Goal: Task Accomplishment & Management: Use online tool/utility

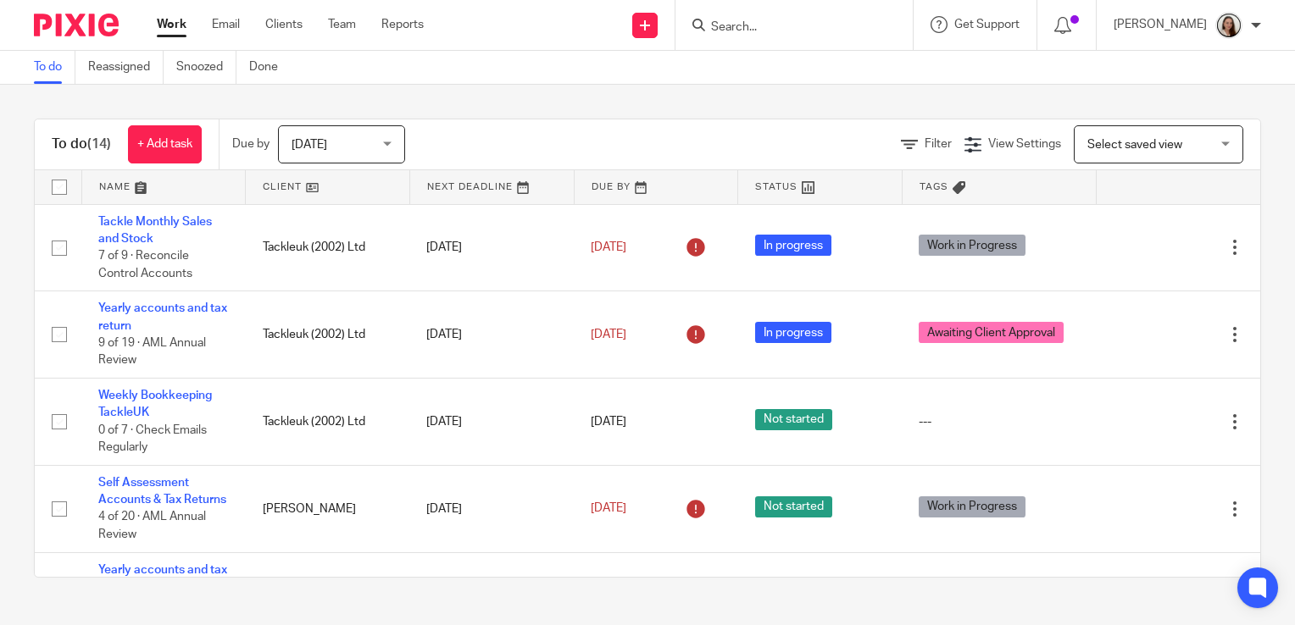
click at [785, 41] on div at bounding box center [793, 25] width 237 height 50
click at [769, 24] on input "Search" at bounding box center [785, 27] width 153 height 15
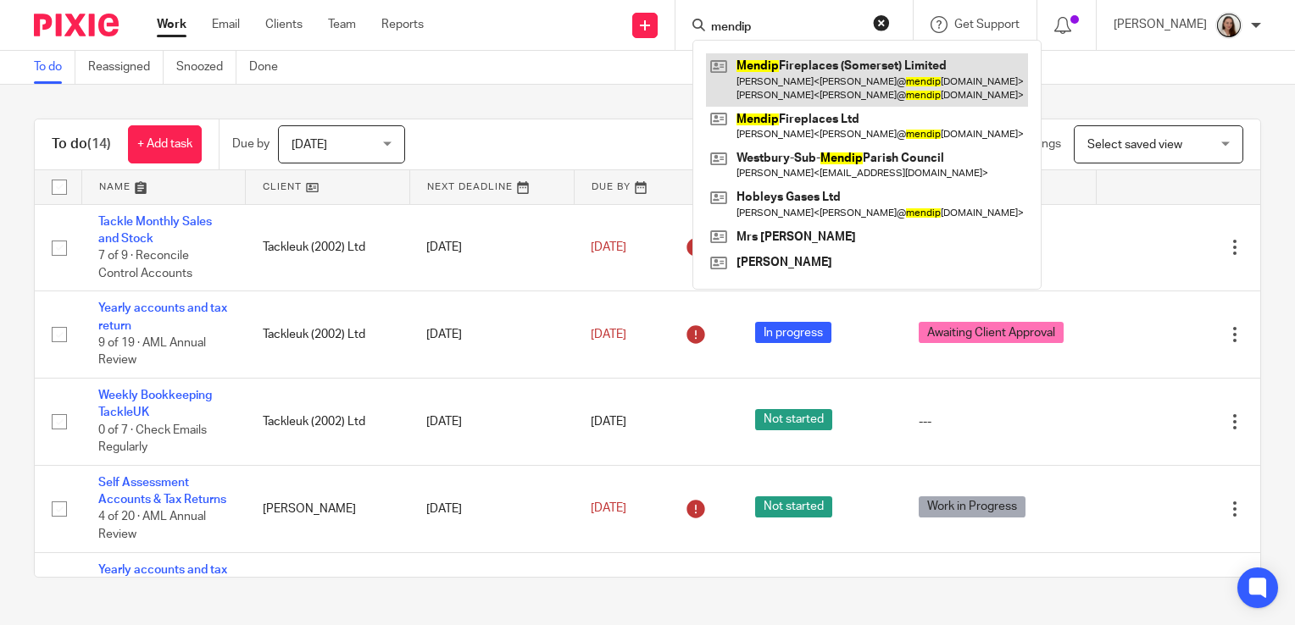
type input "mendip"
click at [848, 68] on link at bounding box center [867, 79] width 322 height 53
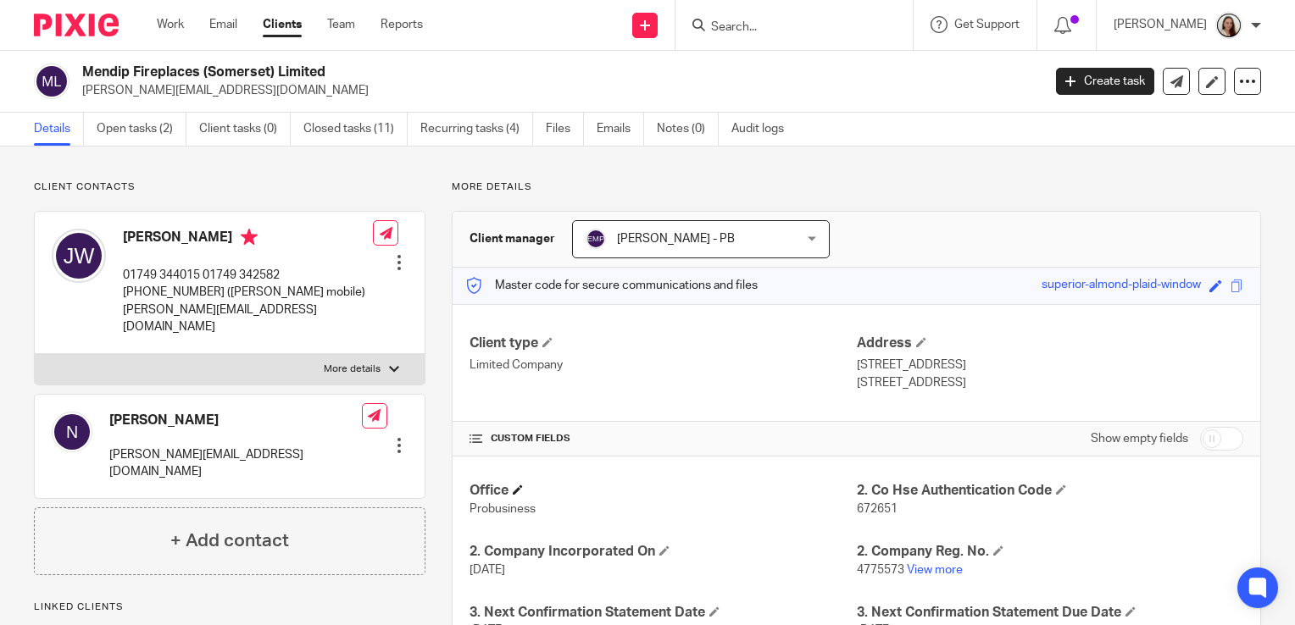
scroll to position [368, 0]
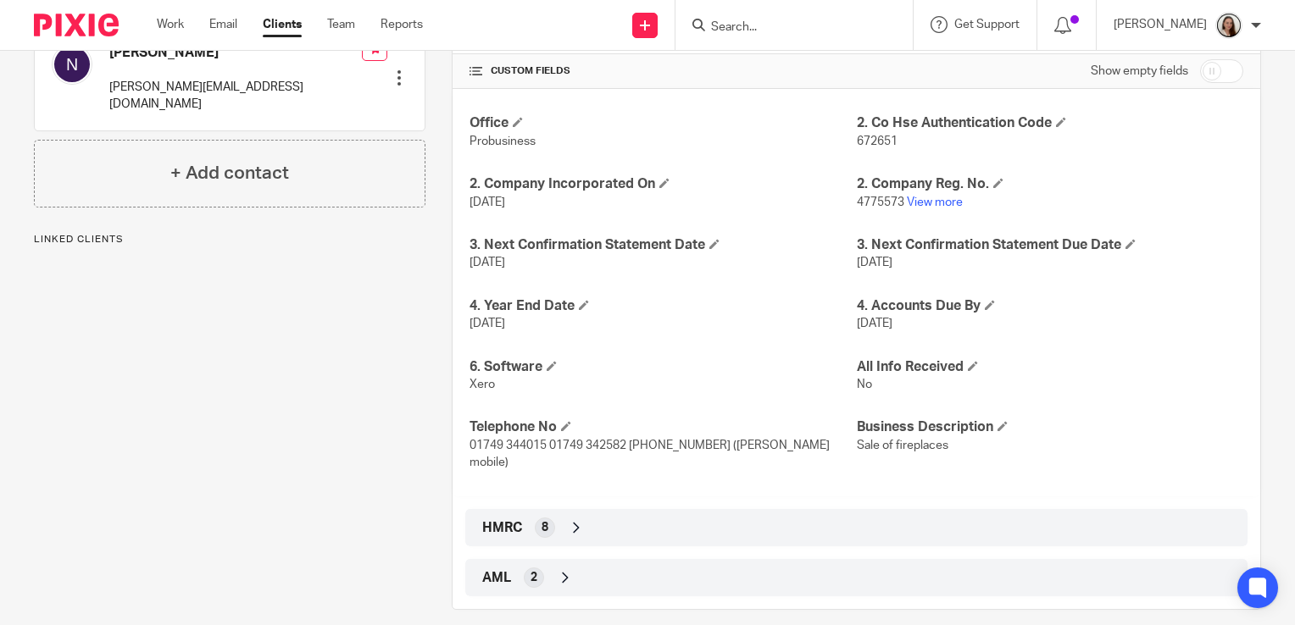
click at [570, 519] on div "HMRC 8" at bounding box center [856, 527] width 757 height 29
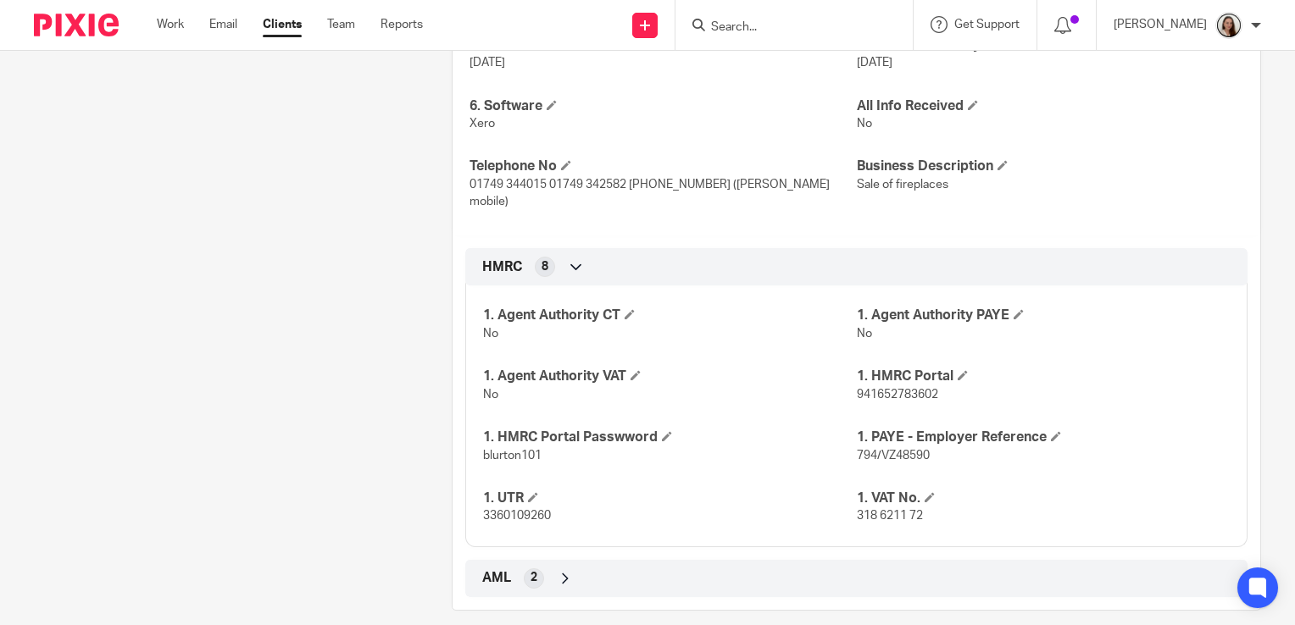
scroll to position [628, 0]
click at [940, 387] on p "941652783602" at bounding box center [1043, 395] width 373 height 17
drag, startPoint x: 934, startPoint y: 376, endPoint x: 846, endPoint y: 385, distance: 88.5
click at [846, 385] on div "1. Agent Authority CT No 1. Agent Authority PAYE No 1. Agent Authority VAT No 1…" at bounding box center [856, 411] width 782 height 274
drag, startPoint x: 846, startPoint y: 385, endPoint x: 948, endPoint y: 380, distance: 102.6
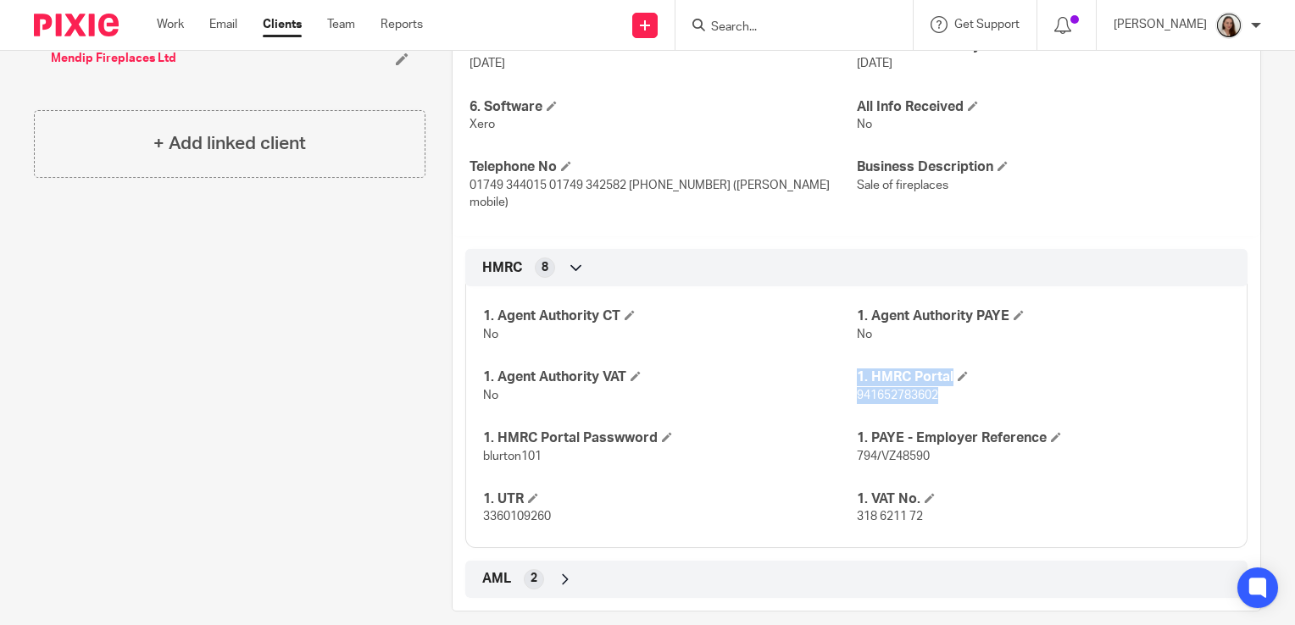
click at [948, 387] on p "941652783602" at bounding box center [1043, 395] width 373 height 17
click at [937, 387] on p "941652783602" at bounding box center [1043, 395] width 373 height 17
click at [932, 387] on p "941652783602" at bounding box center [1043, 395] width 373 height 17
drag, startPoint x: 931, startPoint y: 378, endPoint x: 849, endPoint y: 374, distance: 82.3
click at [857, 387] on p "941652783602" at bounding box center [1043, 395] width 373 height 17
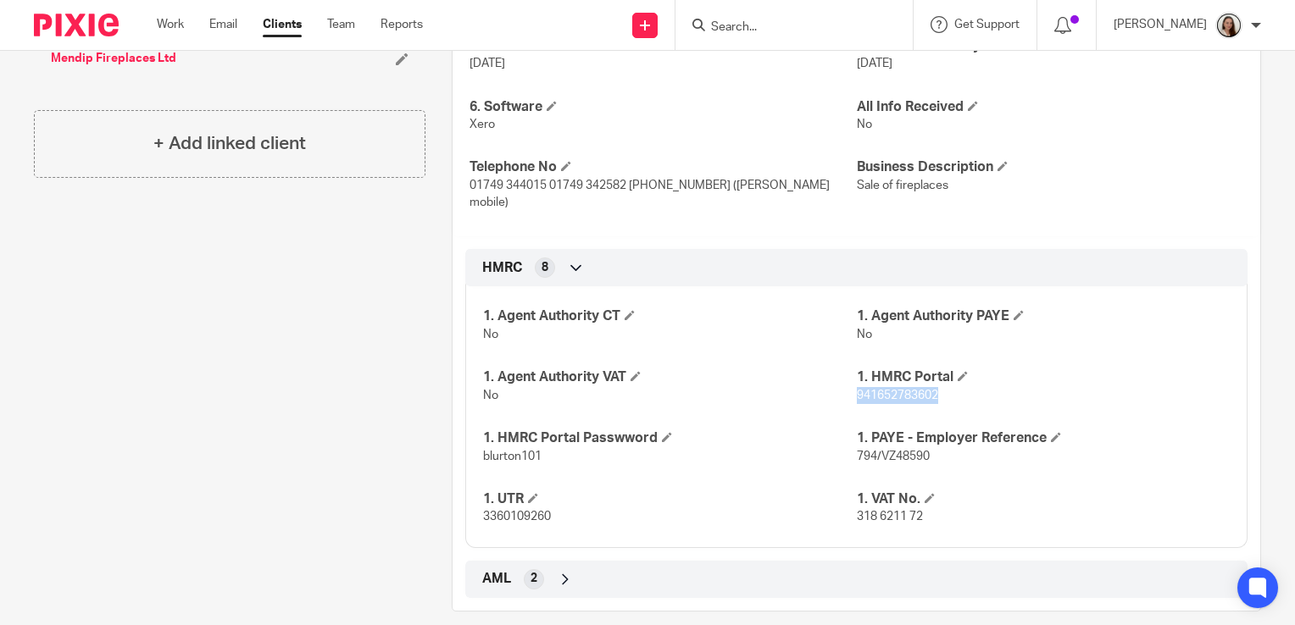
copy span "941652783602"
drag, startPoint x: 546, startPoint y: 434, endPoint x: 477, endPoint y: 439, distance: 68.8
click at [477, 439] on div "1. Agent Authority CT No 1. Agent Authority PAYE No 1. Agent Authority VAT No 1…" at bounding box center [856, 411] width 782 height 274
copy span "blurton101"
